Goal: Task Accomplishment & Management: Use online tool/utility

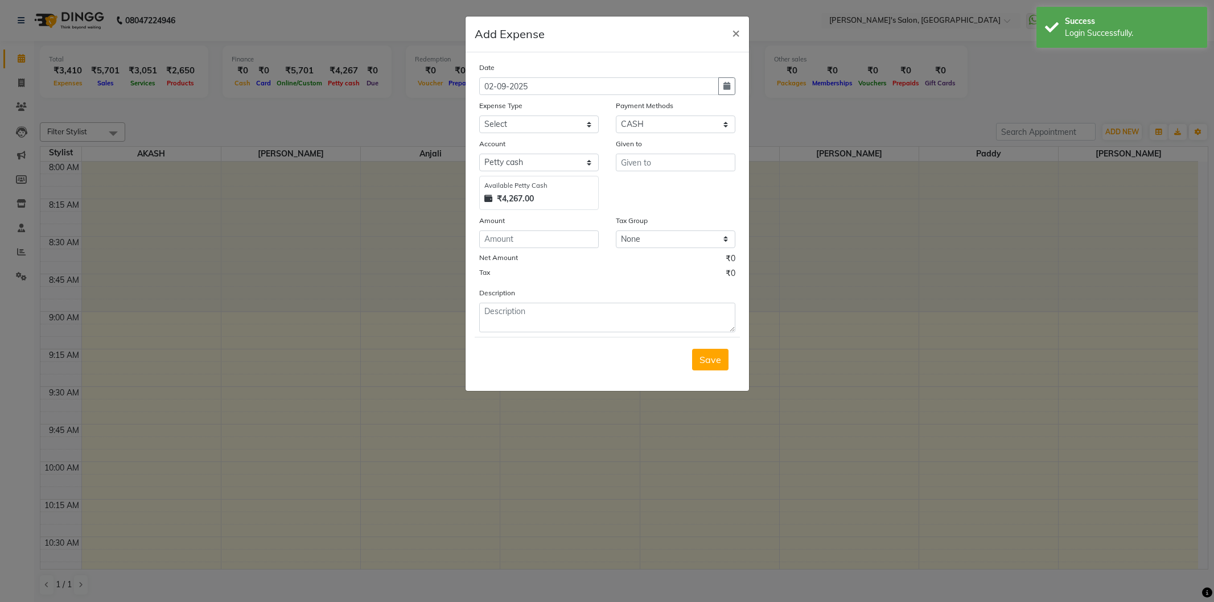
select select "1"
select select "6469"
select select "11130"
click at [479, 116] on select "Select Advance Salary BANK TRANFAR Cash transfer to hub Client Snacks DISTRIBUT…" at bounding box center [539, 125] width 120 height 18
click at [696, 168] on input "text" at bounding box center [676, 163] width 120 height 18
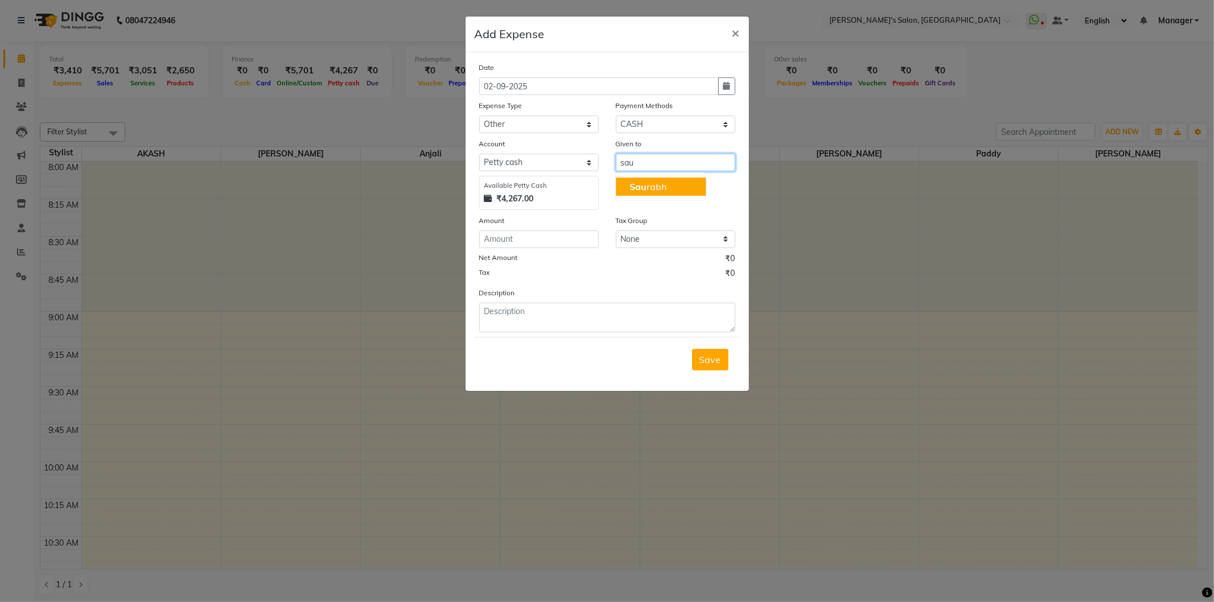
click at [677, 189] on button "Sau rabh" at bounding box center [661, 187] width 90 height 18
type input "Saurabh"
click at [557, 240] on input "number" at bounding box center [539, 239] width 120 height 18
type input "200"
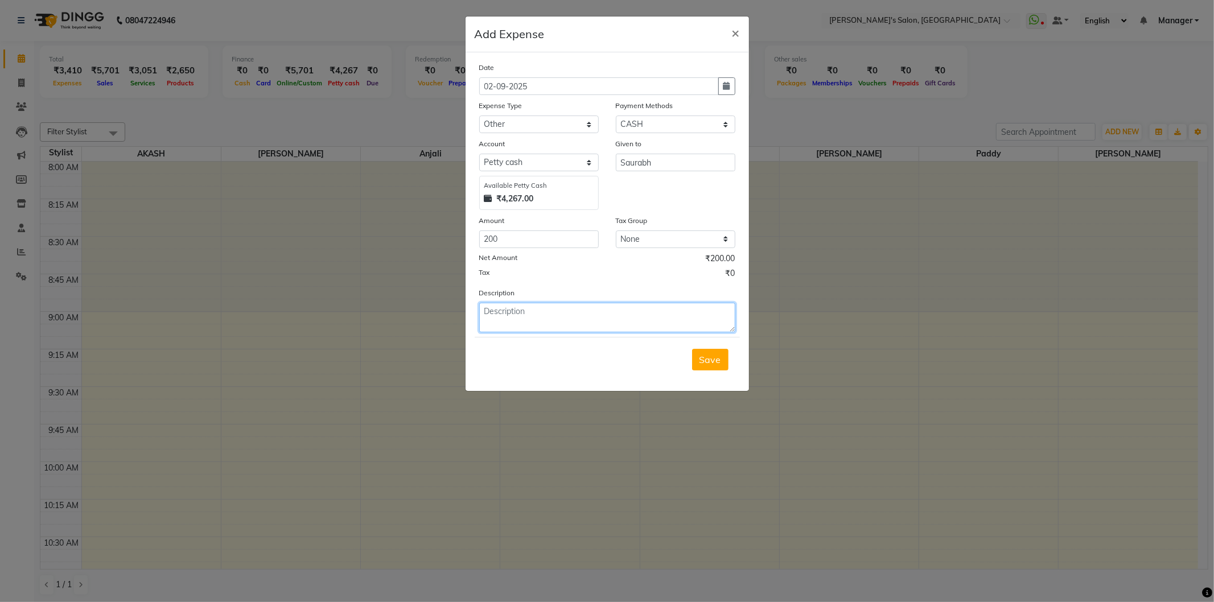
click at [581, 327] on textarea at bounding box center [607, 318] width 256 height 30
type textarea "S"
type textarea "photocopy"
click at [710, 365] on span "Save" at bounding box center [710, 359] width 22 height 11
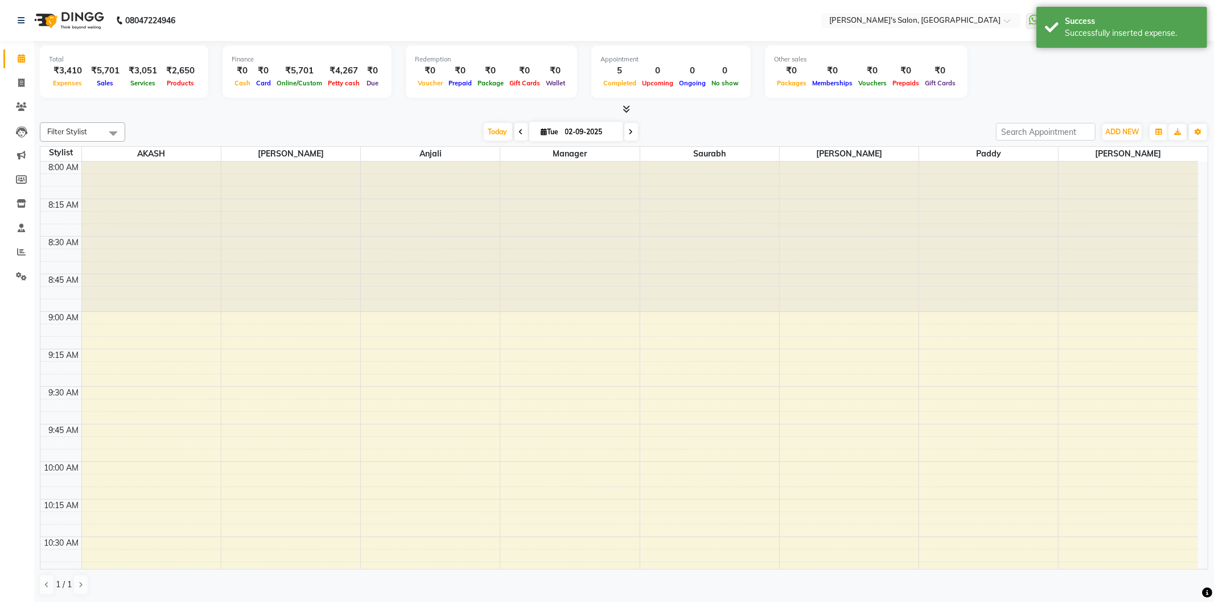
click at [1176, 98] on div "Total ₹3,410 Expenses ₹5,701 Sales ₹3,051 Services ₹2,650 Products Finance ₹0 C…" at bounding box center [624, 74] width 1168 height 56
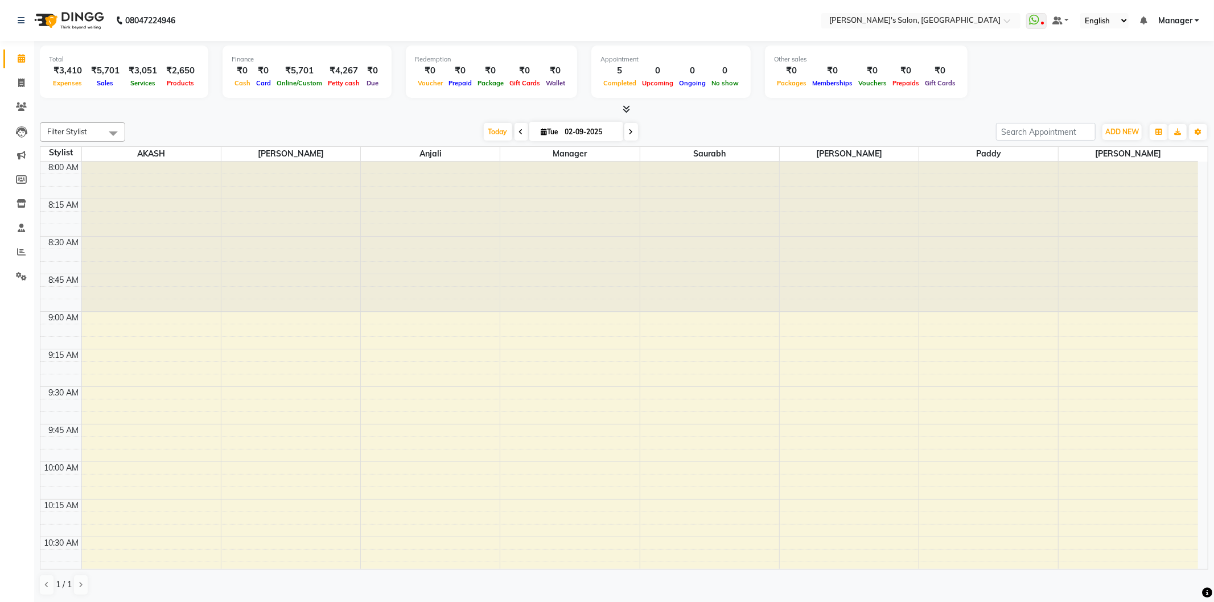
click at [1197, 20] on link "Manager" at bounding box center [1178, 21] width 41 height 12
click at [1154, 80] on link "Sign out" at bounding box center [1141, 78] width 104 height 18
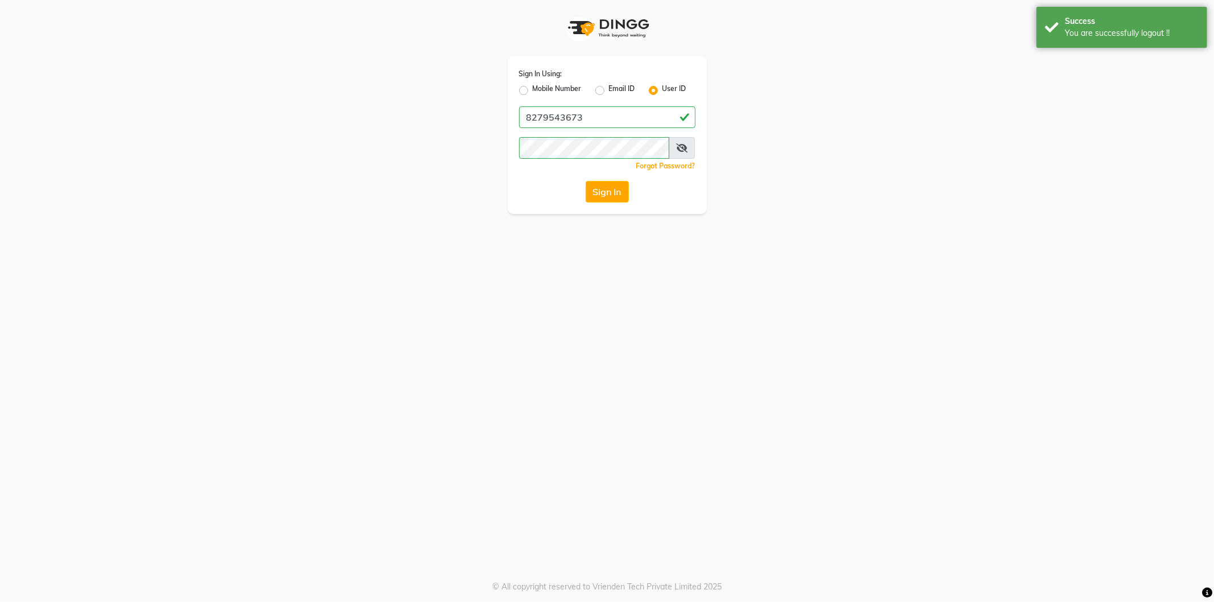
click at [533, 87] on label "Mobile Number" at bounding box center [557, 91] width 49 height 14
click at [533, 87] on input "Mobile Number" at bounding box center [536, 87] width 7 height 7
radio input "true"
radio input "false"
drag, startPoint x: 568, startPoint y: 113, endPoint x: 592, endPoint y: 124, distance: 26.5
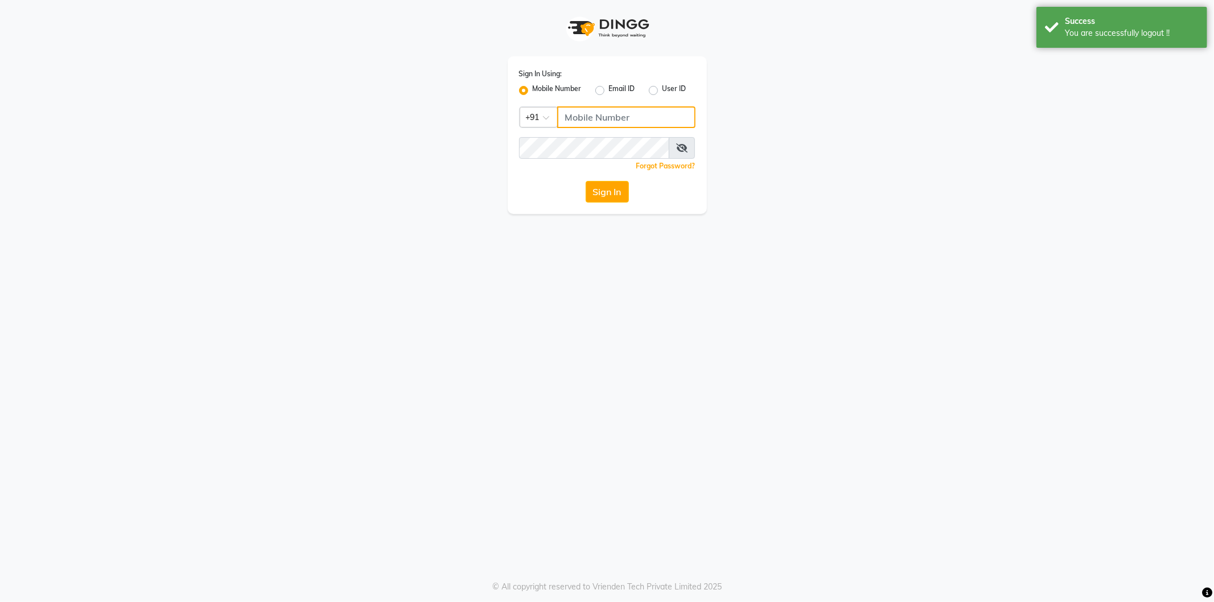
click at [568, 113] on input "Username" at bounding box center [626, 117] width 138 height 22
type input "8279543673"
click at [610, 188] on button "Sign In" at bounding box center [607, 192] width 43 height 22
